Goal: Transaction & Acquisition: Purchase product/service

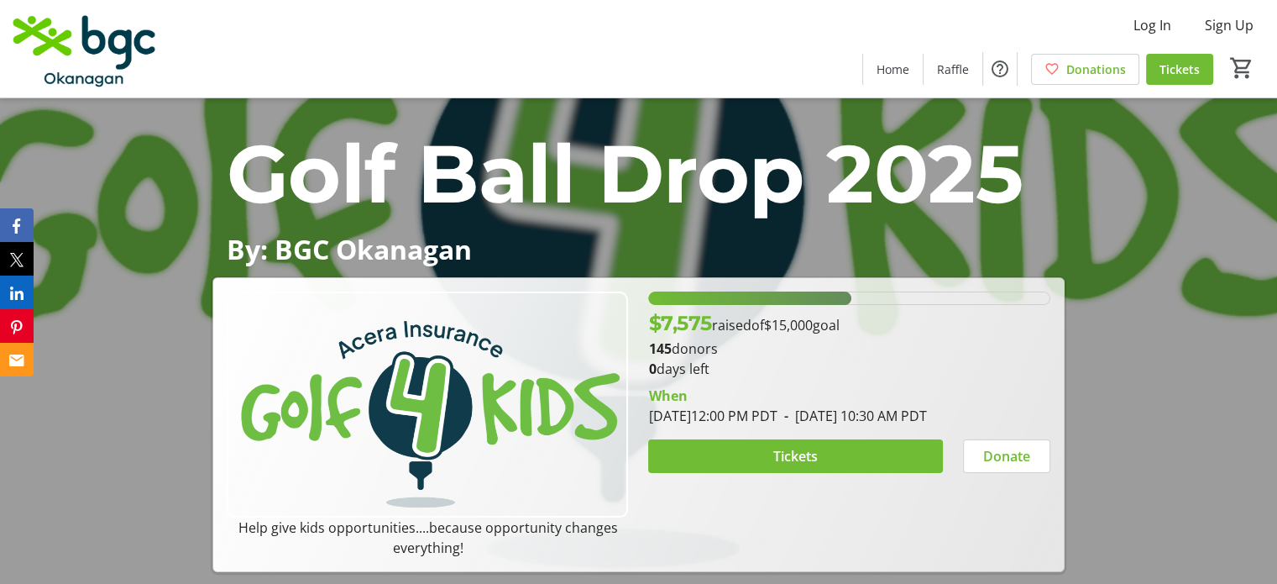
scroll to position [336, 0]
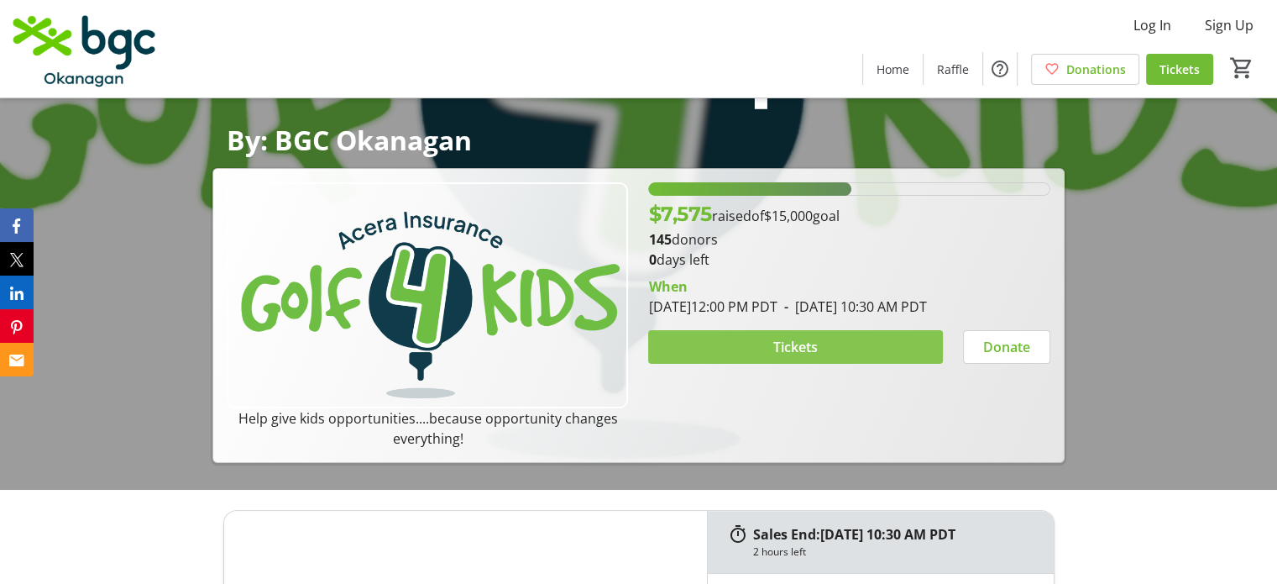
click at [728, 339] on span at bounding box center [795, 347] width 294 height 40
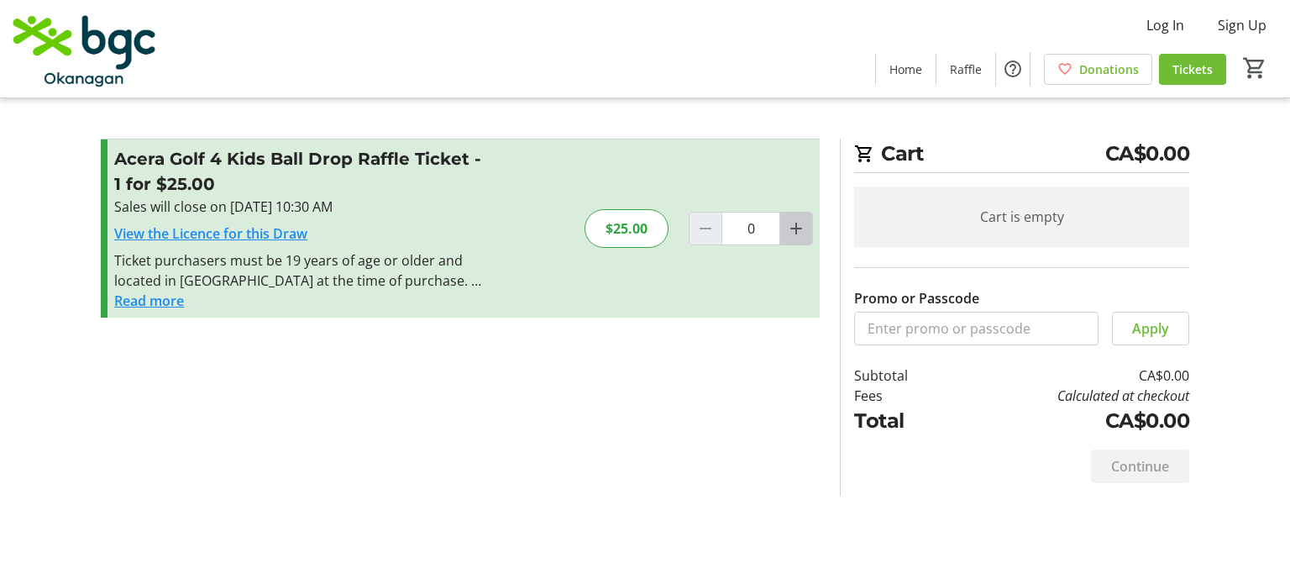
click at [791, 227] on mat-icon "Increment by one" at bounding box center [796, 228] width 20 height 20
type input "1"
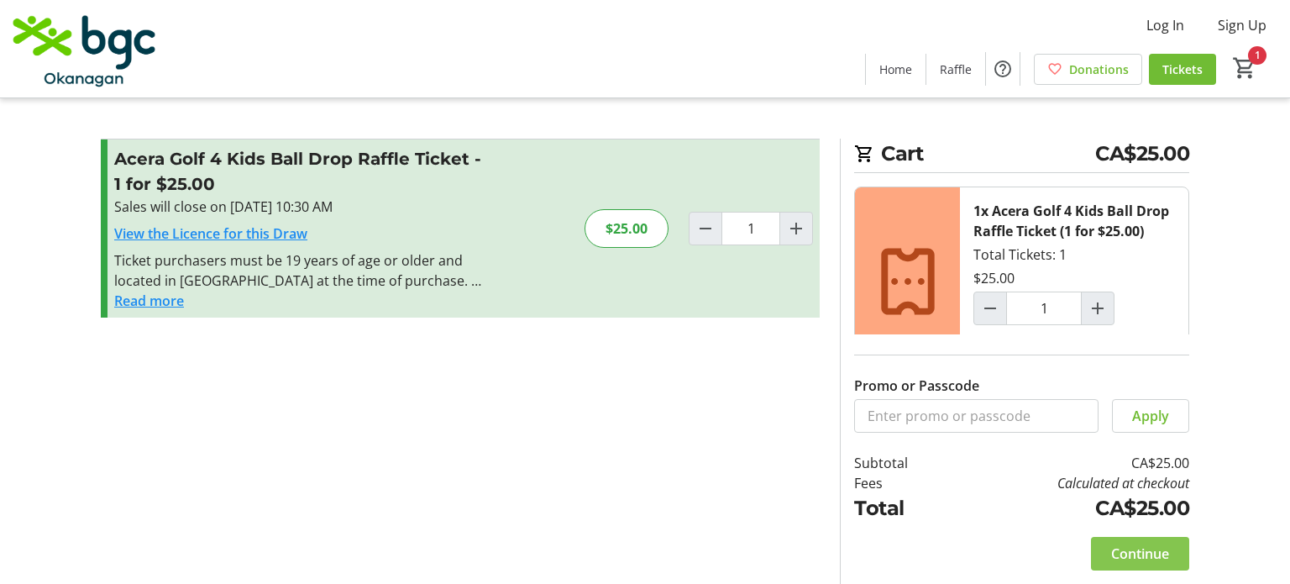
click at [1139, 543] on span "Continue" at bounding box center [1140, 553] width 58 height 20
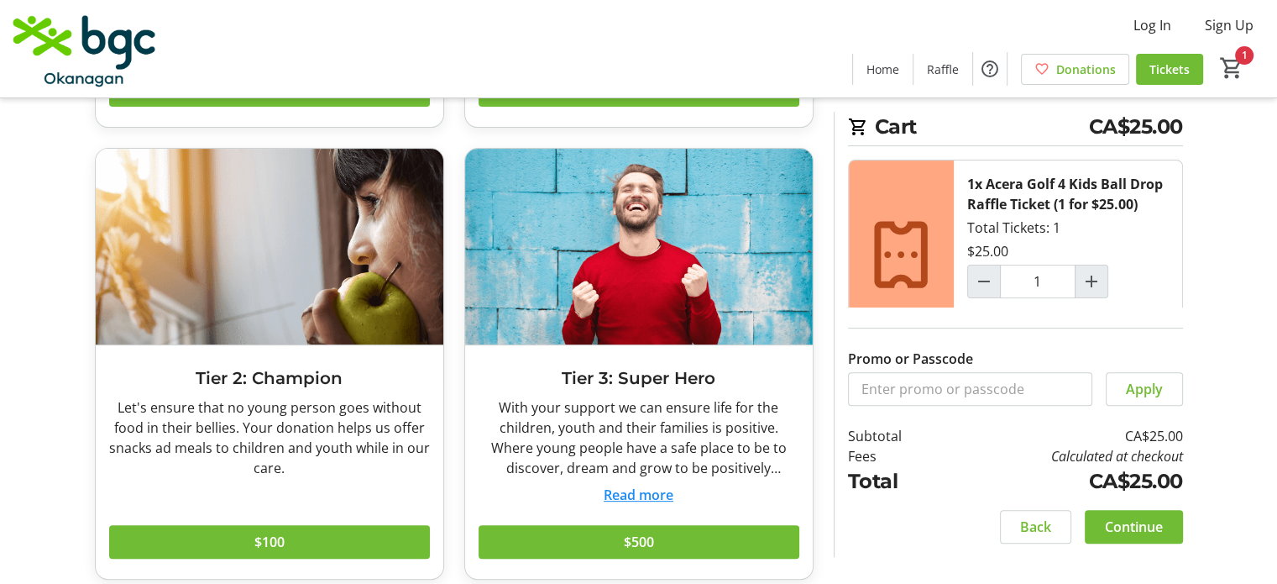
scroll to position [480, 0]
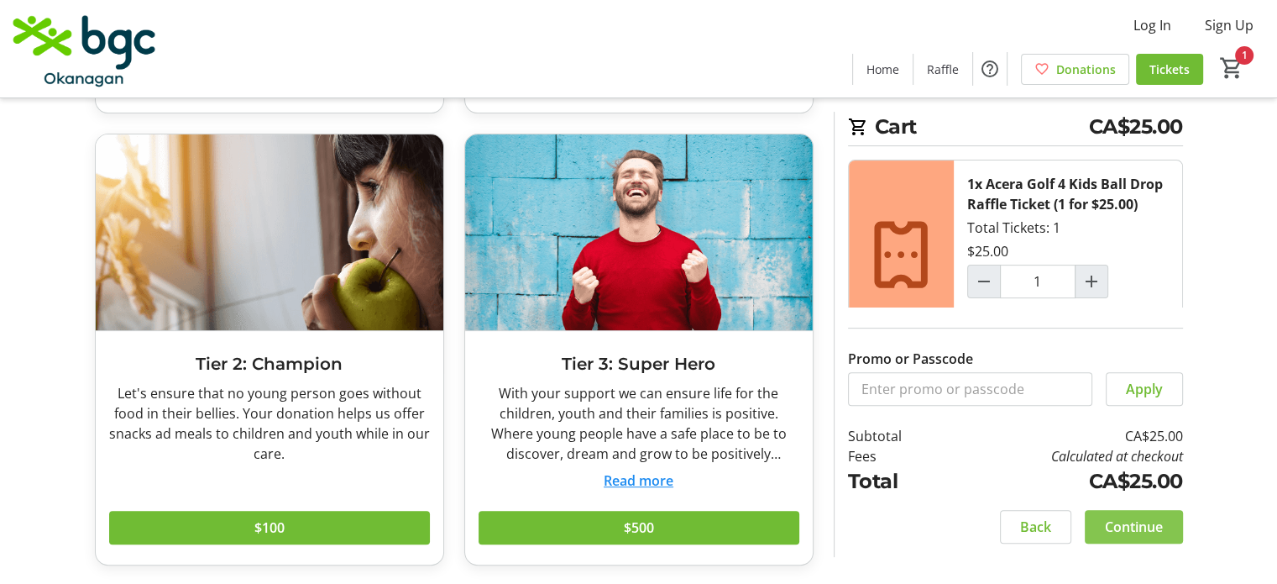
click at [1151, 529] on span "Continue" at bounding box center [1134, 526] width 58 height 20
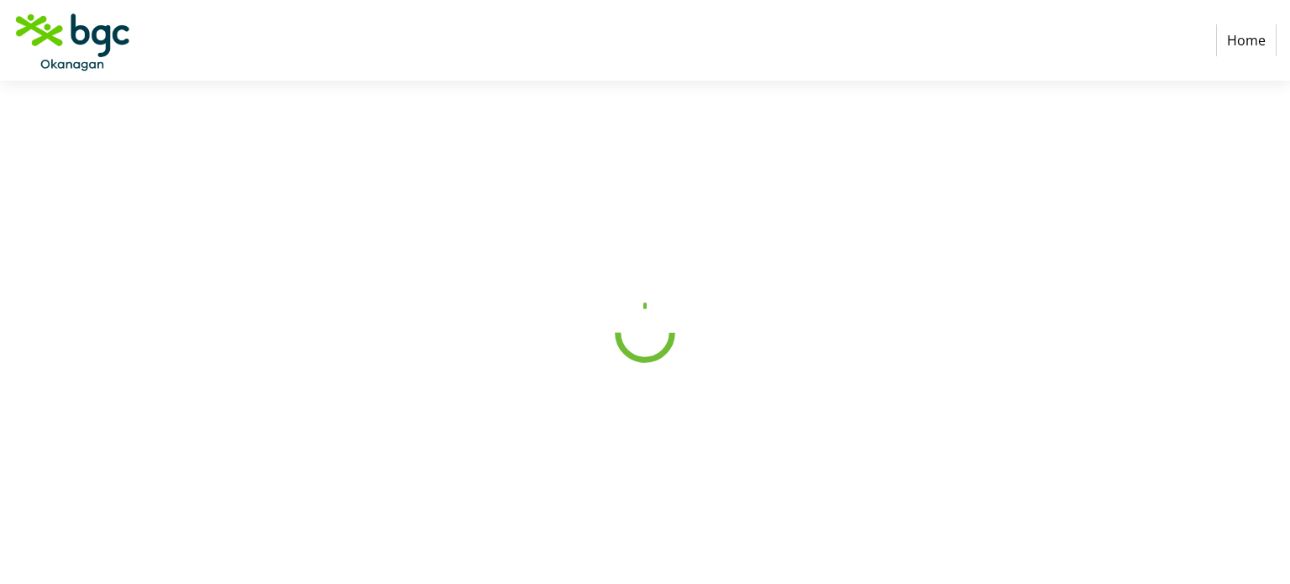
select select "CA"
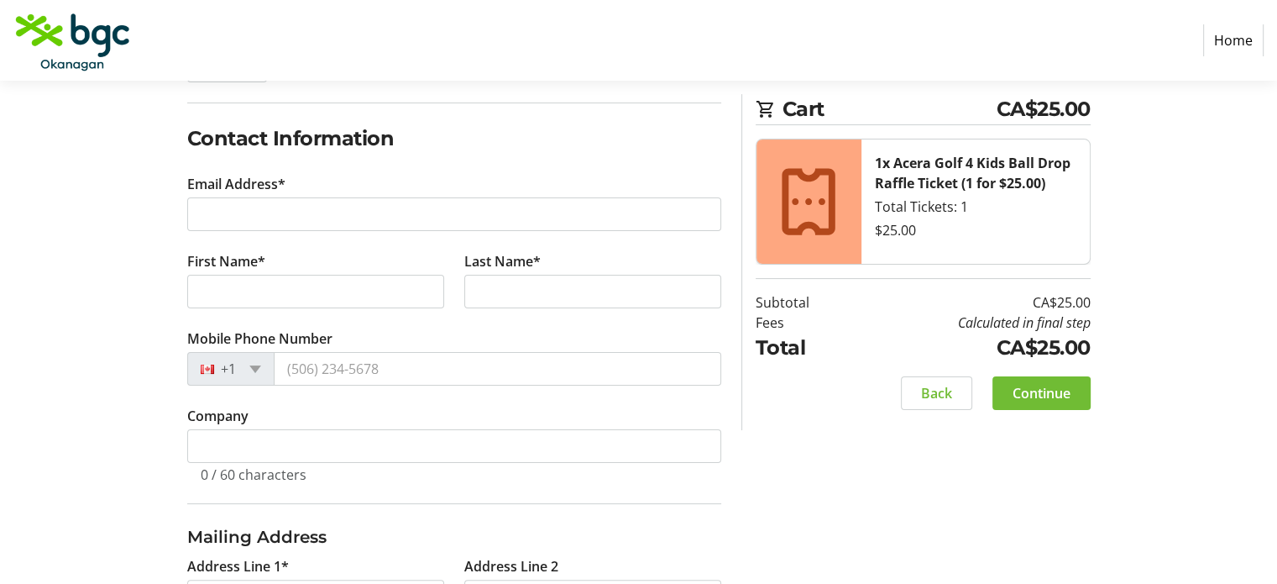
scroll to position [252, 0]
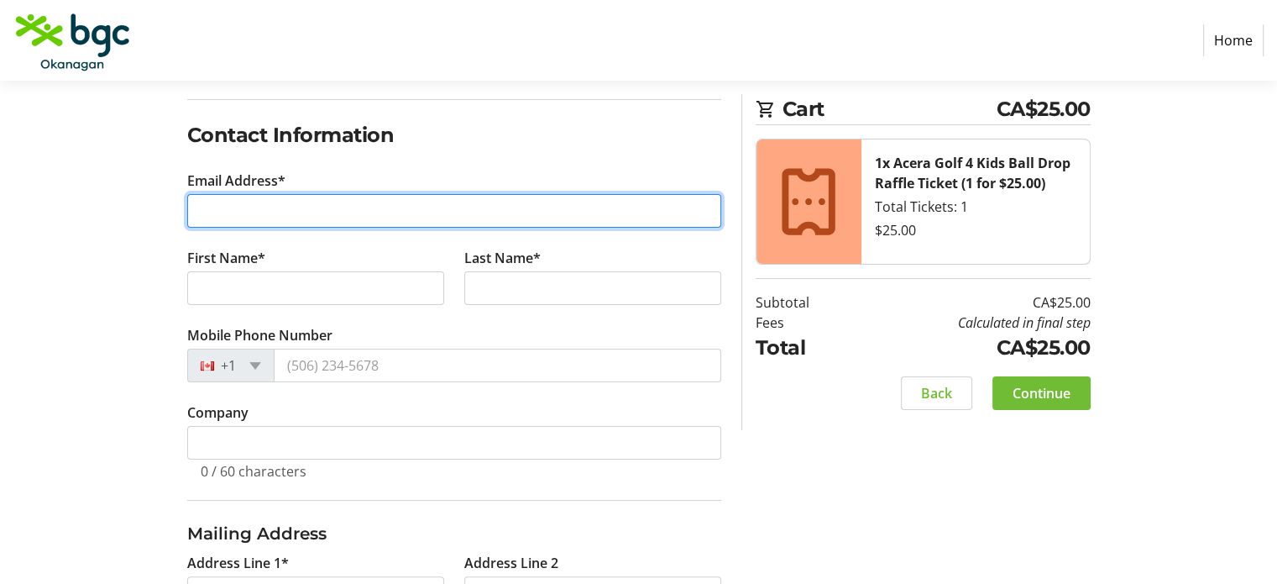
click at [466, 217] on input "Email Address*" at bounding box center [454, 211] width 534 height 34
type input "[PERSON_NAME][EMAIL_ADDRESS][PERSON_NAME][DOMAIN_NAME]"
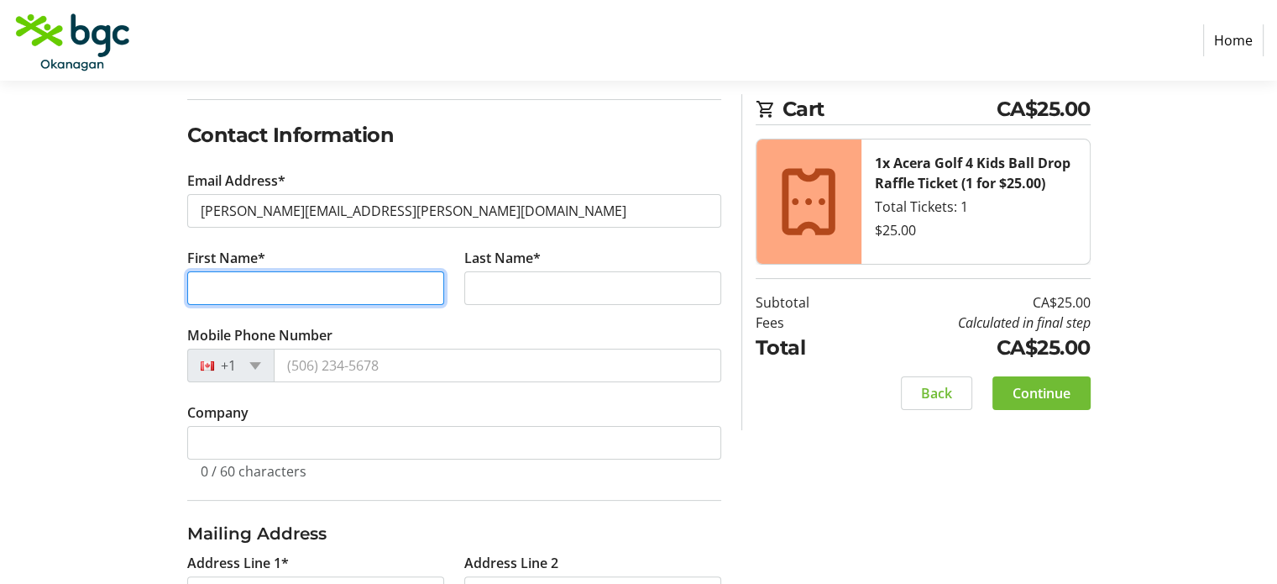
type input "[PERSON_NAME]"
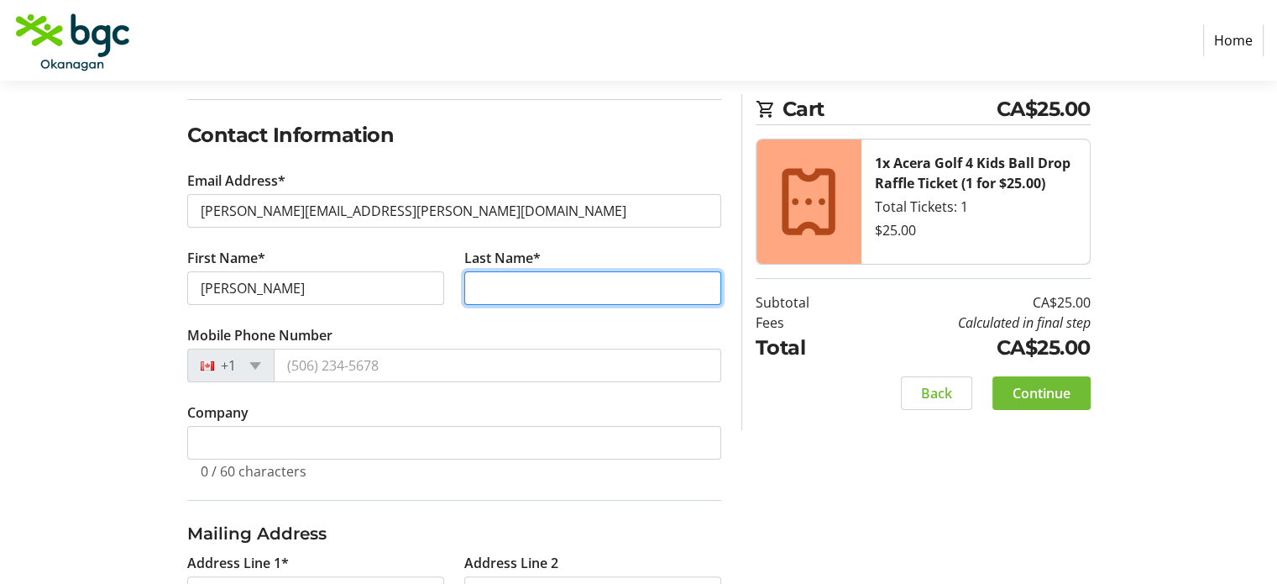
type input "Imrie"
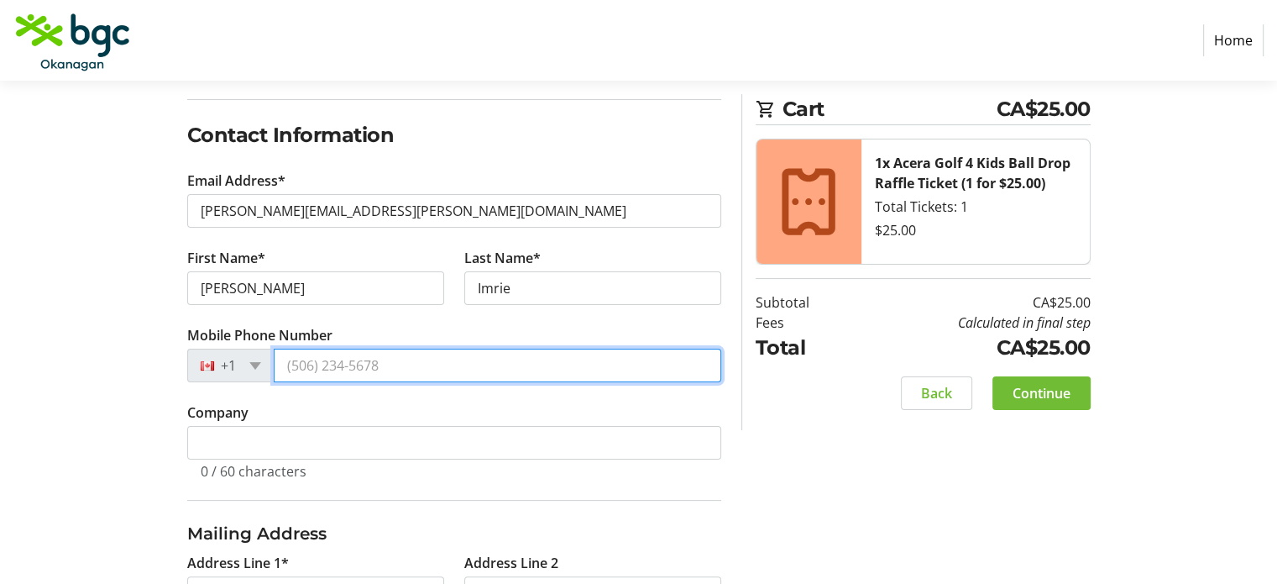
type input "[PHONE_NUMBER]"
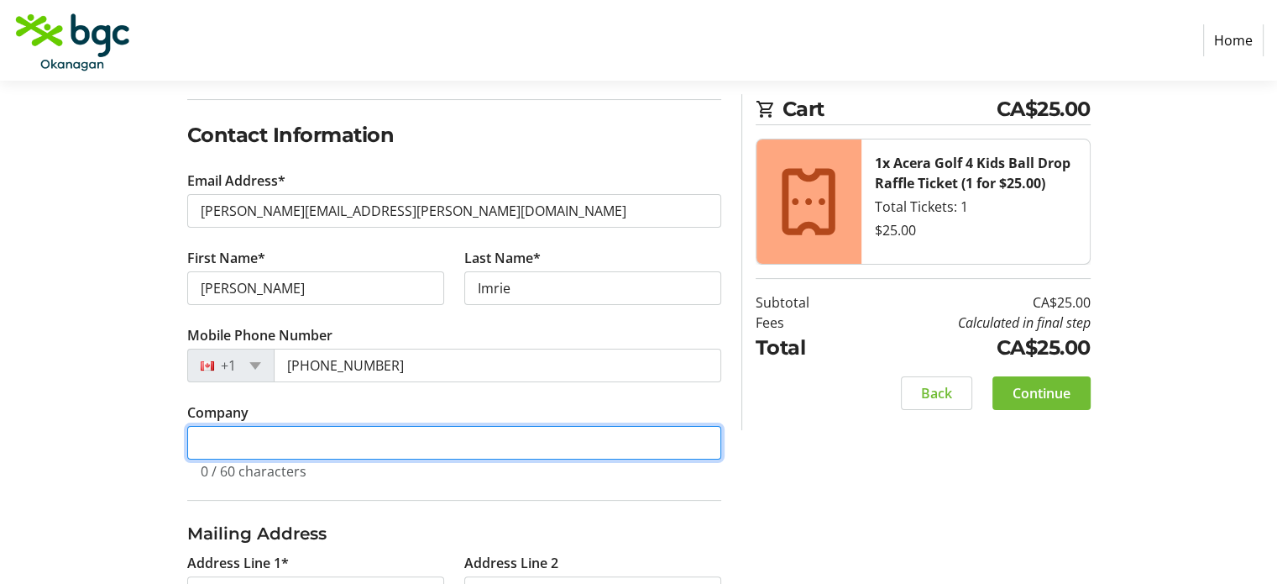
type input "Revau"
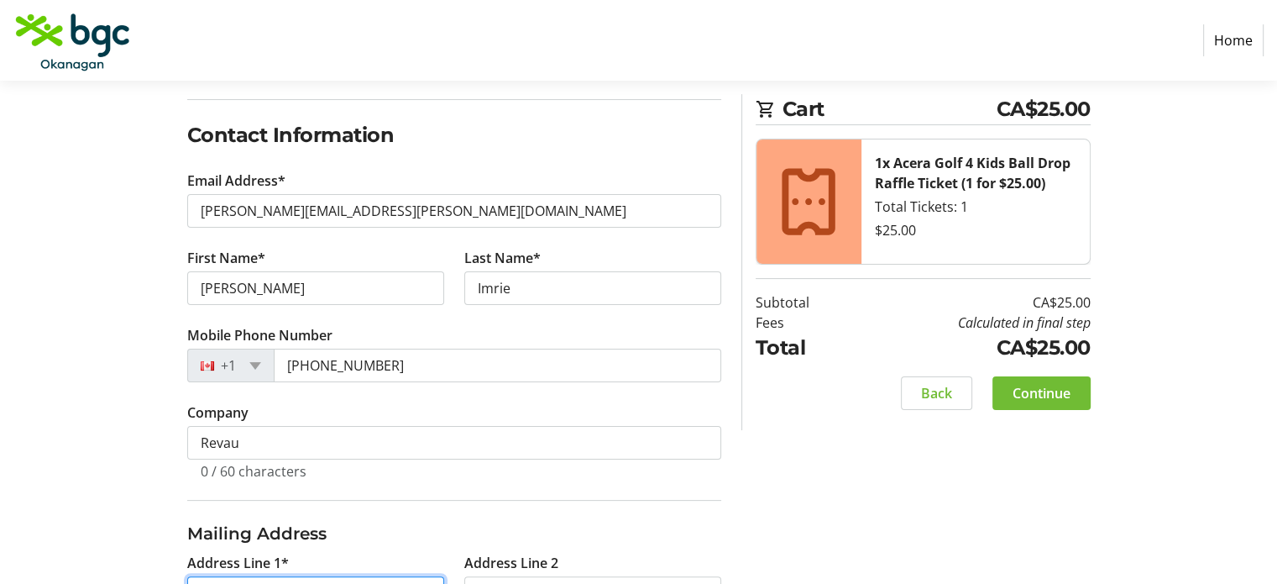
type input "[STREET_ADDRESS]"
type input "Burnaby"
select select "BC"
type input "V3J 7G1"
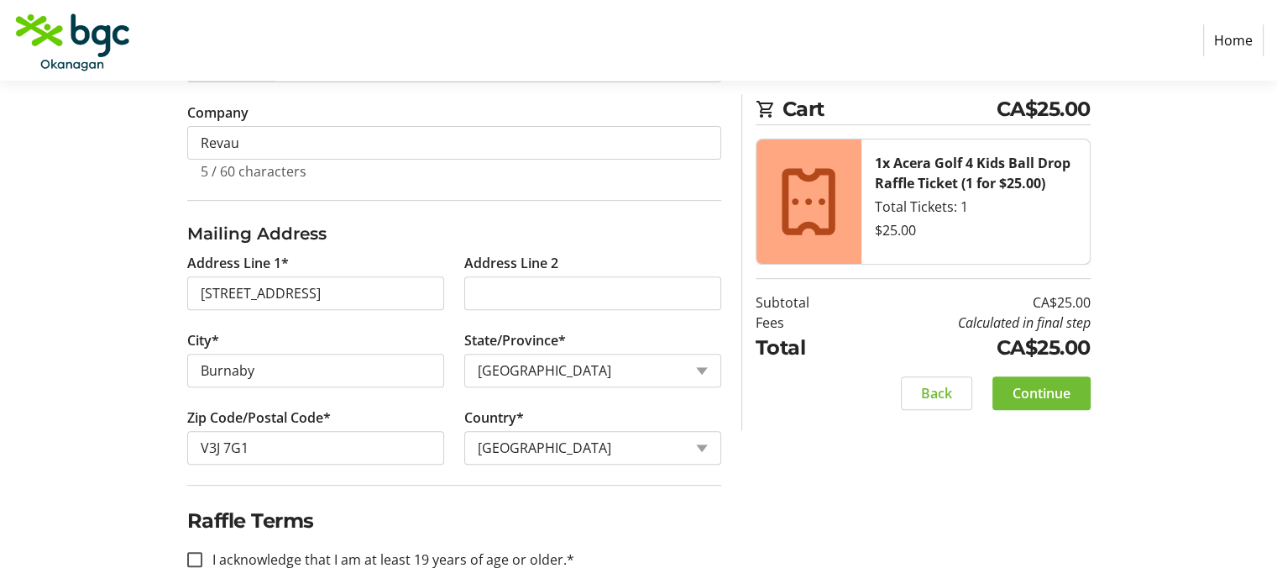
scroll to position [588, 0]
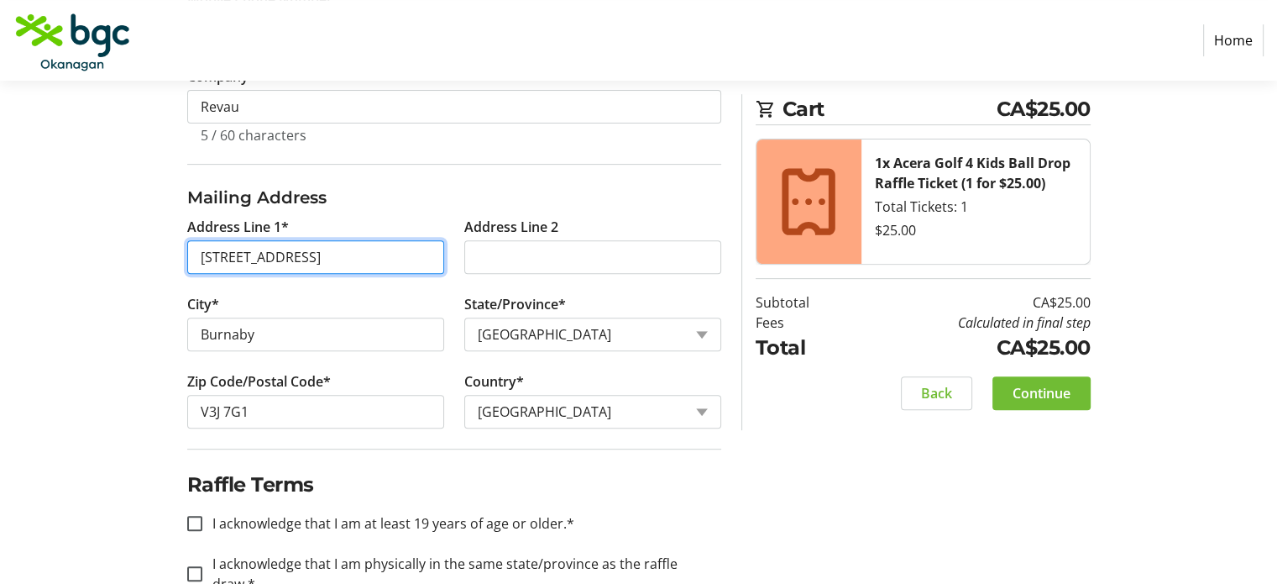
click at [329, 261] on input "[STREET_ADDRESS]" at bounding box center [315, 257] width 257 height 34
type input "[STREET_ADDRESS]"
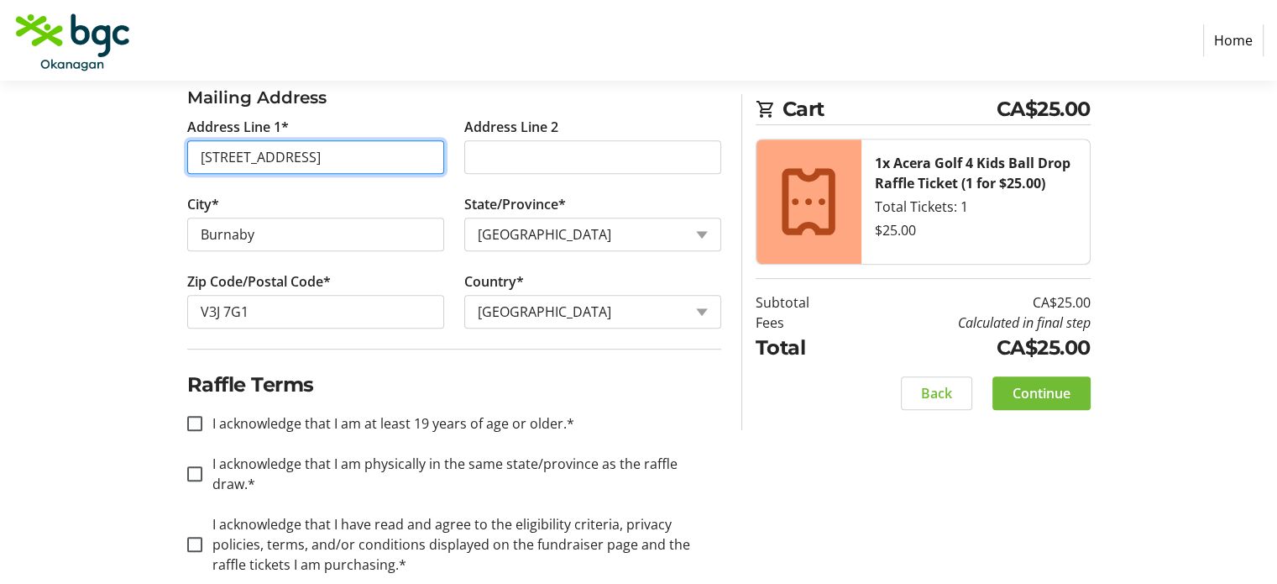
scroll to position [695, 0]
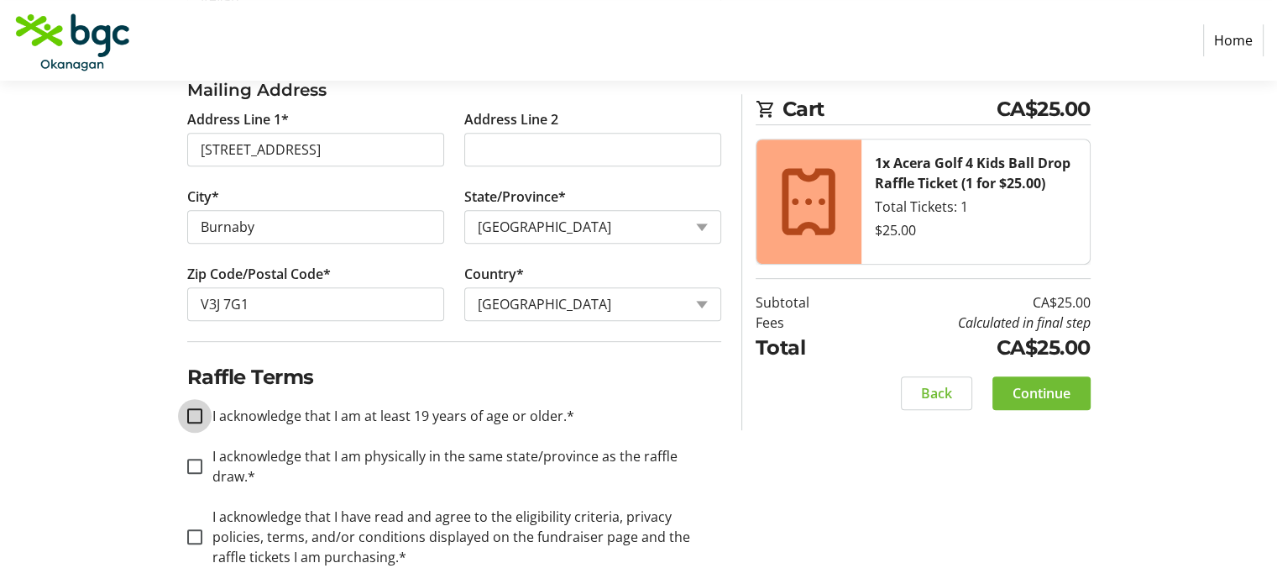
click at [195, 411] on input "I acknowledge that I am at least 19 years of age or older.*" at bounding box center [194, 415] width 15 height 15
checkbox input "true"
click at [187, 458] on input "I acknowledge that I am physically in the same state/province as the raffle dra…" at bounding box center [194, 465] width 15 height 15
checkbox input "true"
click at [191, 529] on input "I acknowledge that I have read and agree to the eligibility criteria, privacy p…" at bounding box center [194, 536] width 15 height 15
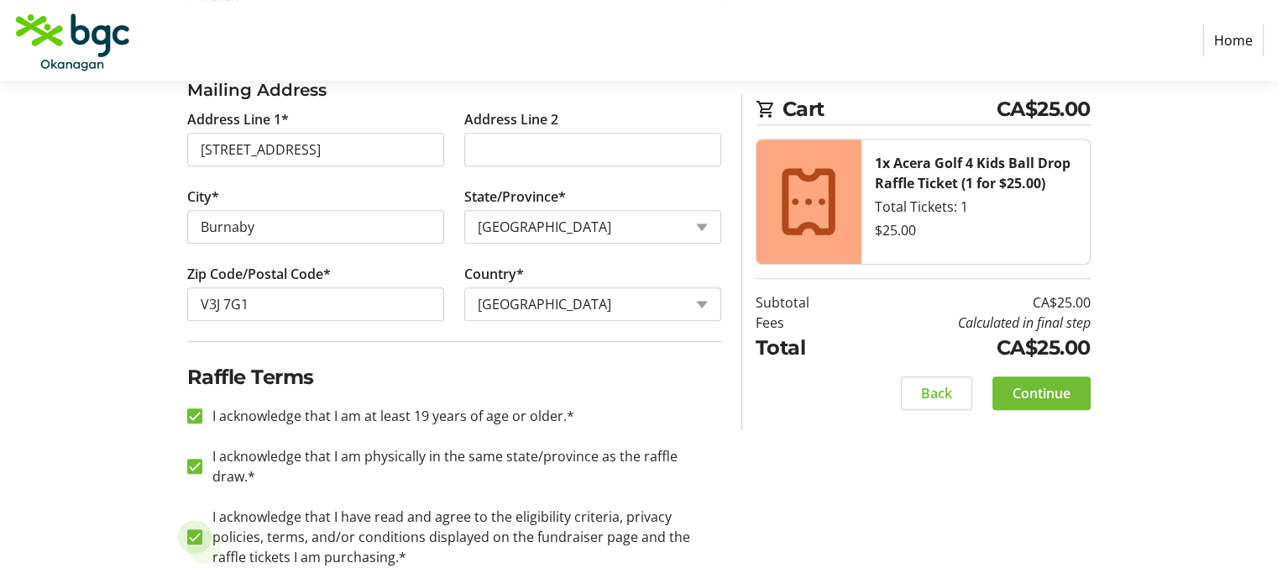
checkbox input "true"
click at [1062, 393] on span "Continue" at bounding box center [1042, 393] width 58 height 20
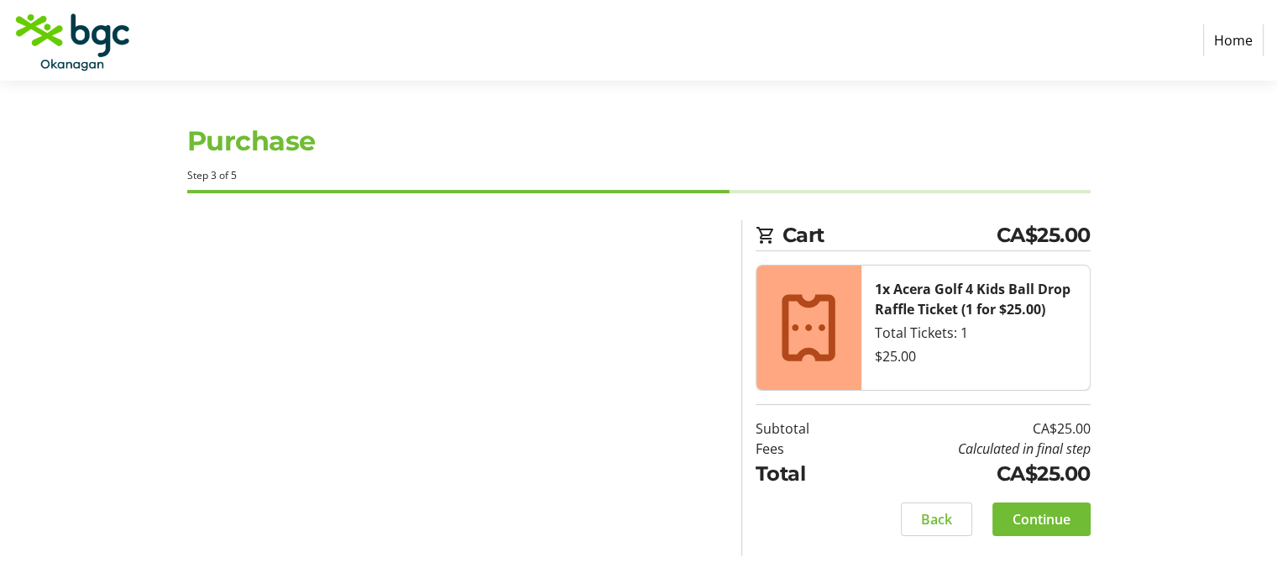
scroll to position [0, 0]
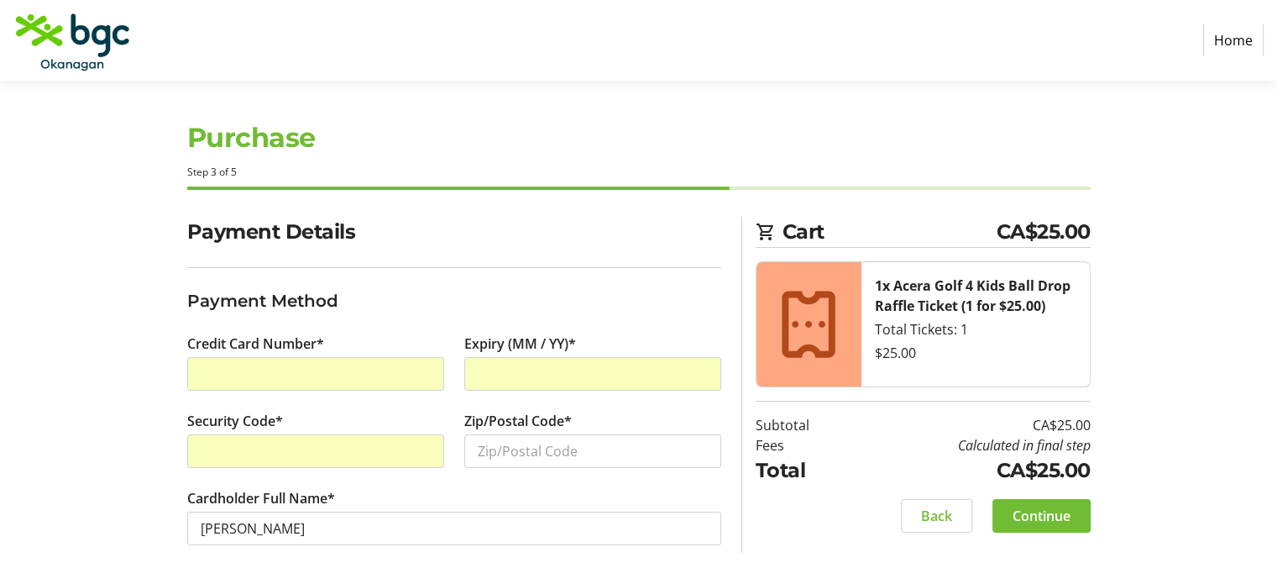
scroll to position [3, 0]
click at [544, 461] on input "Zip/Postal Code*" at bounding box center [592, 451] width 257 height 34
type input "v3j 7g1"
click at [1225, 360] on section "Purchase Step 3 of 5 Cart CA$25.00 1x Acera Golf 4 Kids Ball Drop Raffle Ticket…" at bounding box center [638, 331] width 1277 height 508
click at [1025, 506] on span "Continue" at bounding box center [1042, 515] width 58 height 20
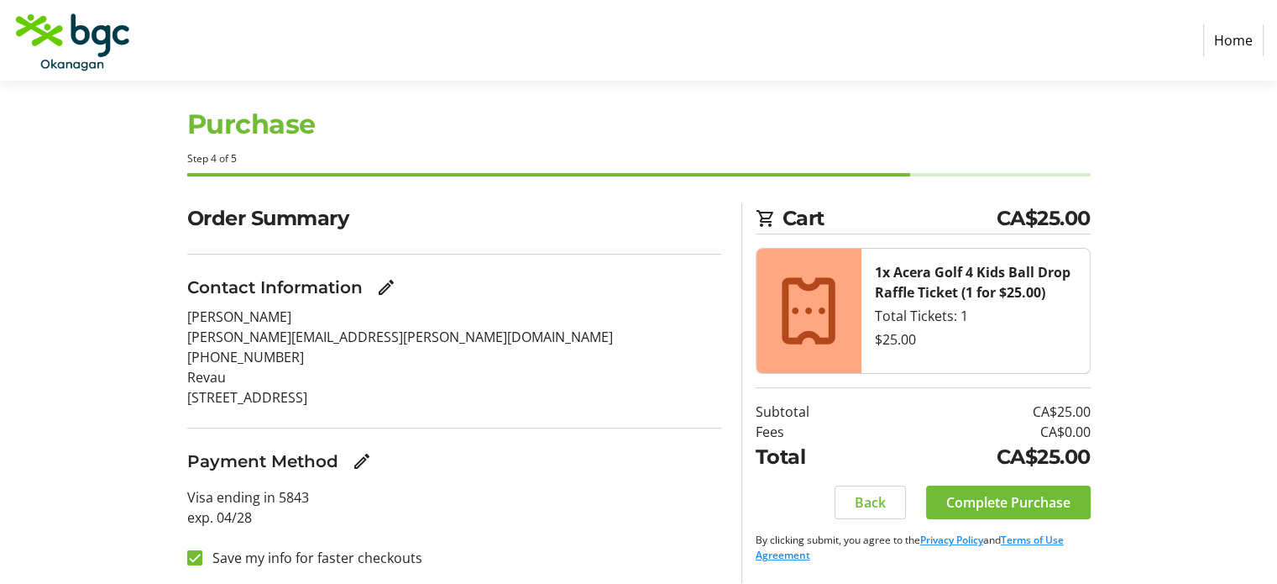
scroll to position [20, 0]
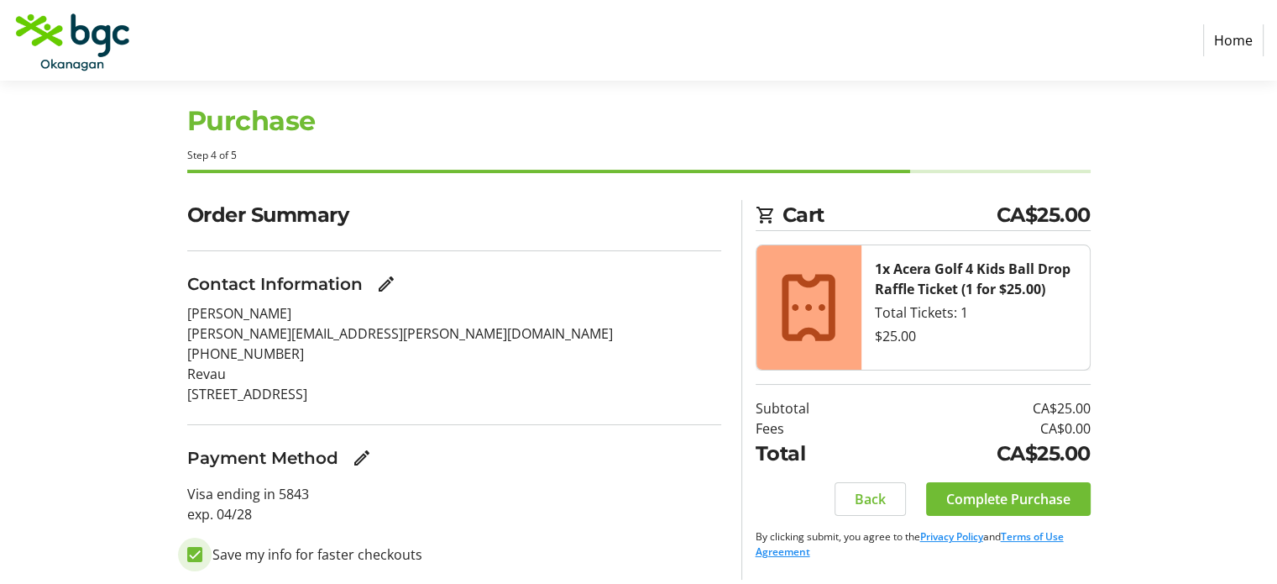
drag, startPoint x: 195, startPoint y: 554, endPoint x: 212, endPoint y: 540, distance: 22.0
click at [194, 552] on input "Save my info for faster checkouts" at bounding box center [194, 554] width 15 height 15
checkbox input "false"
click at [1028, 493] on span "Complete Purchase" at bounding box center [1008, 499] width 124 height 20
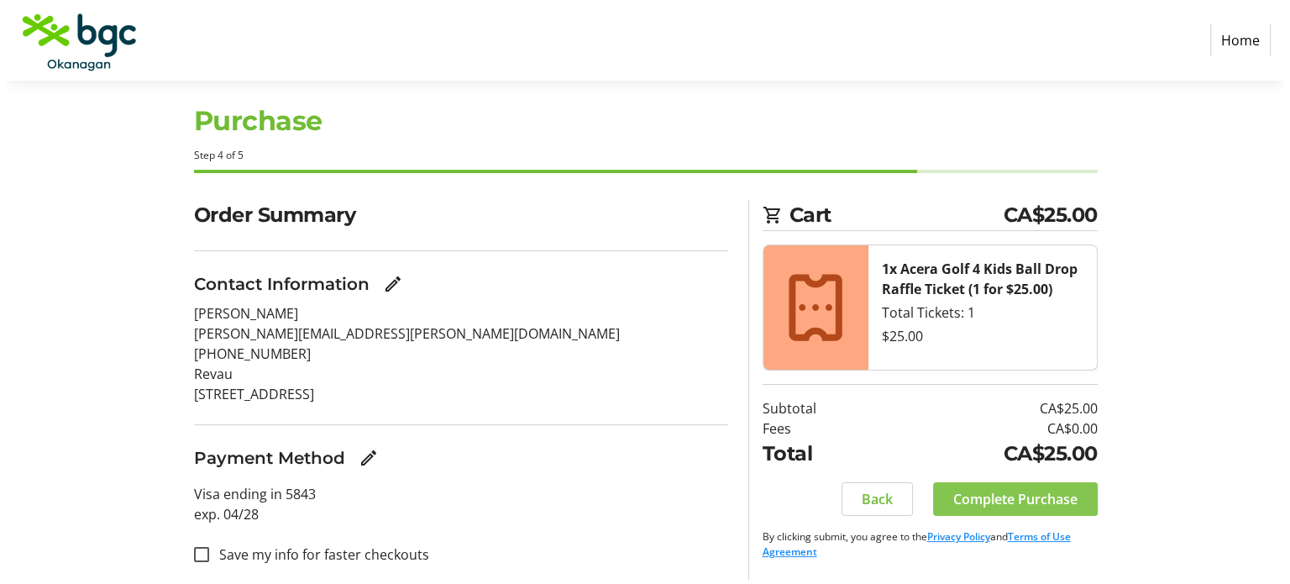
scroll to position [0, 0]
